Goal: Find specific page/section: Find specific page/section

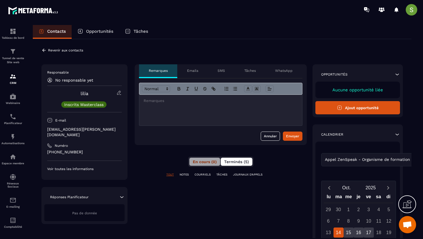
click at [231, 159] on button "Terminés (5)" at bounding box center [237, 162] width 32 height 8
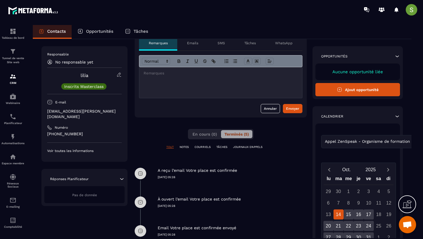
scroll to position [27, 0]
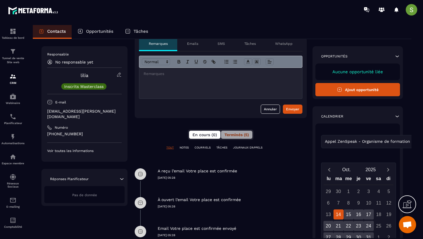
click at [204, 136] on span "En cours (0)" at bounding box center [204, 135] width 24 height 5
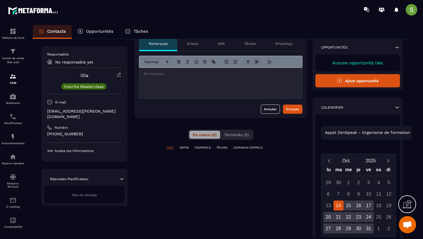
scroll to position [23, 0]
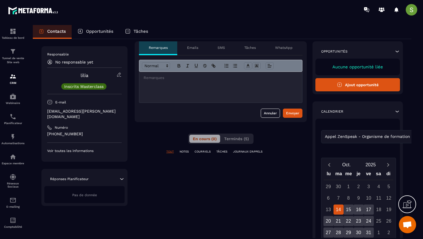
click at [84, 114] on p "[EMAIL_ADDRESS][PERSON_NAME][DOMAIN_NAME]" at bounding box center [84, 114] width 74 height 11
click at [84, 114] on div "Responsable No responsable yet [PERSON_NAME] Inscrits Masterclass E-mail [EMAIL…" at bounding box center [84, 102] width 74 height 101
click at [84, 113] on p "[EMAIL_ADDRESS][PERSON_NAME][DOMAIN_NAME]" at bounding box center [84, 114] width 74 height 11
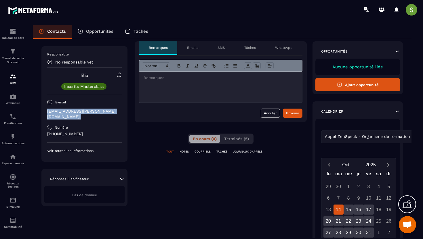
copy div "[EMAIL_ADDRESS][PERSON_NAME][DOMAIN_NAME]"
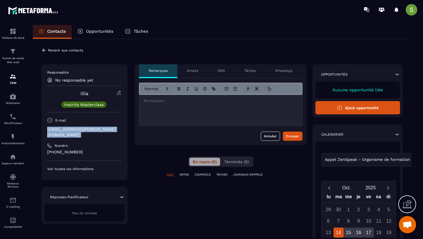
click at [43, 51] on icon at bounding box center [43, 50] width 5 height 5
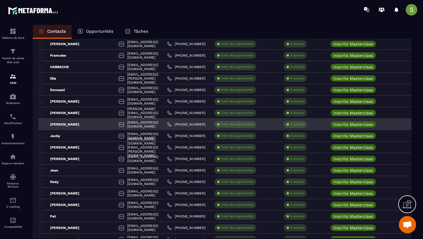
scroll to position [132, 0]
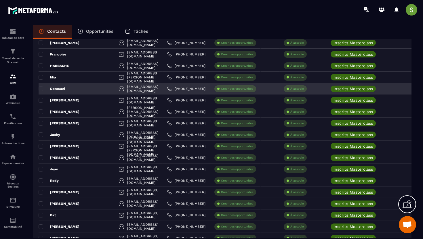
click at [66, 92] on div "Derouazi" at bounding box center [77, 89] width 76 height 12
